Goal: Information Seeking & Learning: Learn about a topic

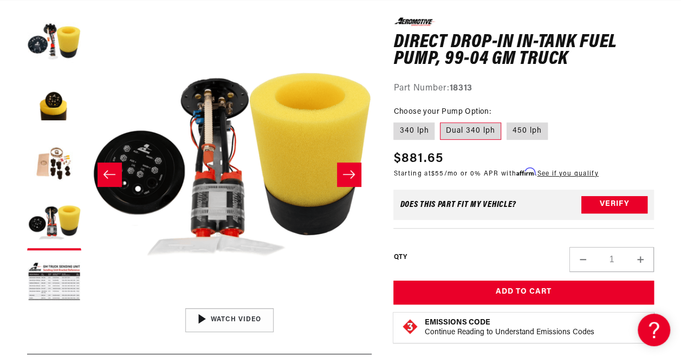
scroll to position [0, 1750]
click at [347, 173] on icon "Slide right" at bounding box center [348, 174] width 13 height 11
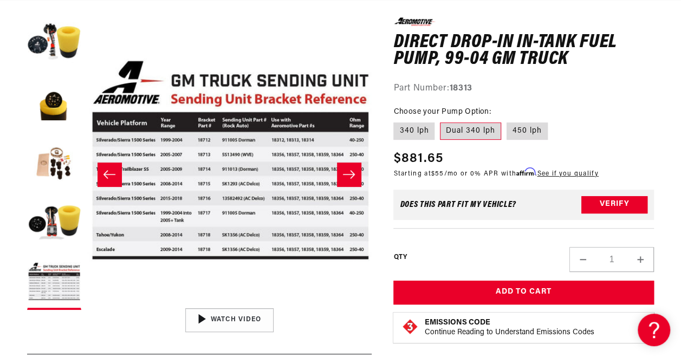
scroll to position [0, 0]
click at [346, 174] on icon "Slide right" at bounding box center [349, 175] width 12 height 8
click at [107, 165] on button "Slide left" at bounding box center [109, 174] width 24 height 24
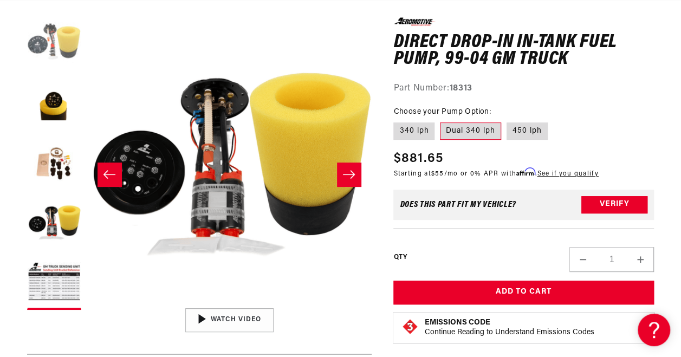
click at [53, 51] on button "Load image 1 in gallery view" at bounding box center [54, 44] width 54 height 54
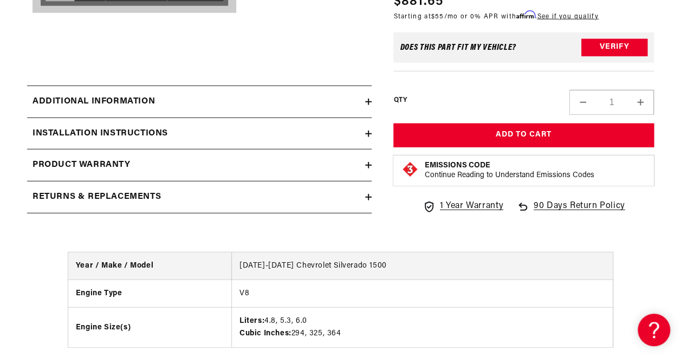
scroll to position [1387, 0]
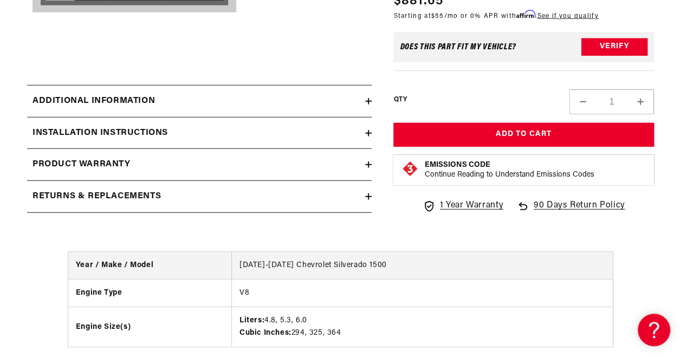
click at [146, 94] on h2 "Additional information" at bounding box center [93, 101] width 122 height 14
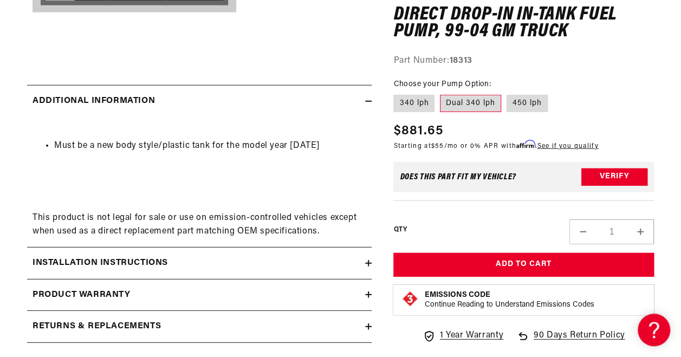
click at [146, 94] on h2 "Additional information" at bounding box center [93, 101] width 122 height 14
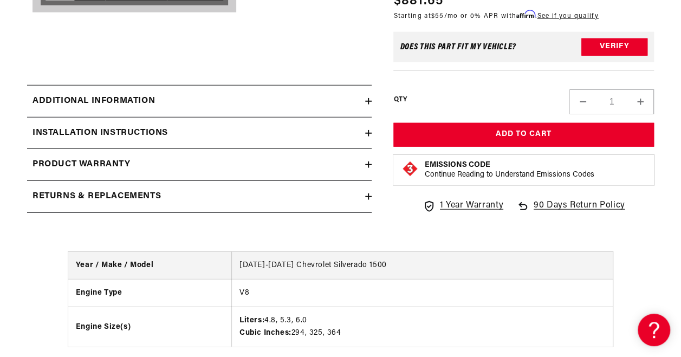
click at [142, 126] on h2 "Installation Instructions" at bounding box center [99, 133] width 135 height 14
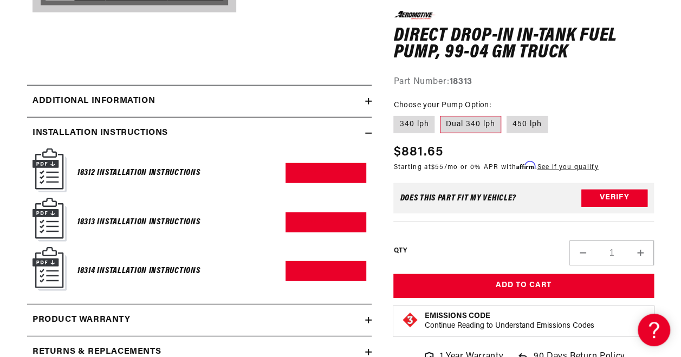
click at [142, 126] on h2 "Installation Instructions" at bounding box center [99, 133] width 135 height 14
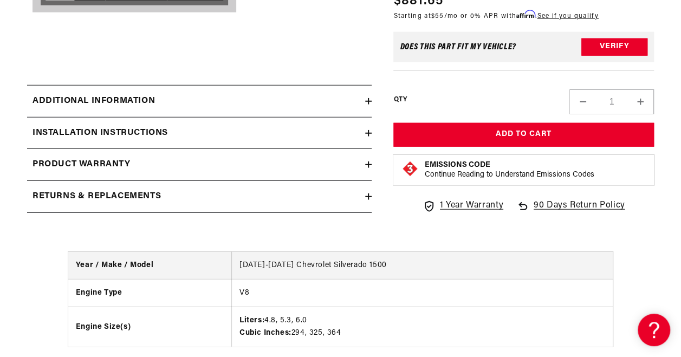
click at [129, 149] on summary "Product warranty" at bounding box center [199, 164] width 344 height 31
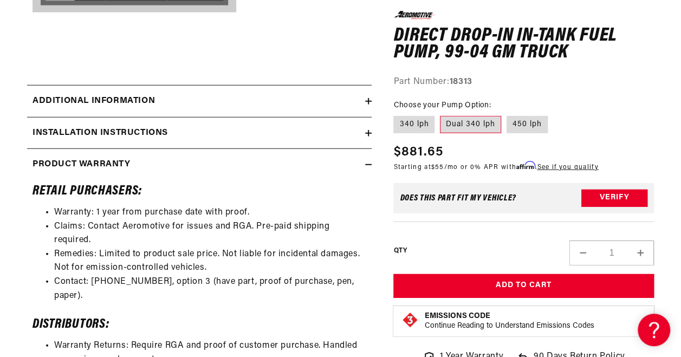
scroll to position [0, 1750]
click at [129, 158] on h2 "Product warranty" at bounding box center [81, 165] width 98 height 14
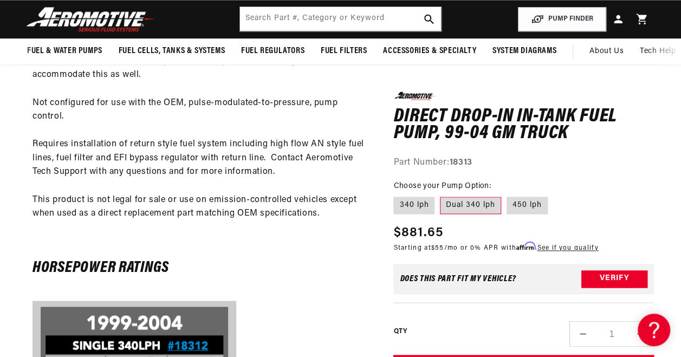
scroll to position [0, 583]
